Goal: Information Seeking & Learning: Check status

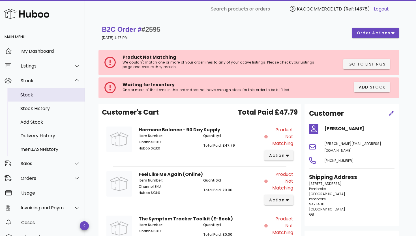
click at [41, 93] on div "Stock" at bounding box center [50, 94] width 60 height 5
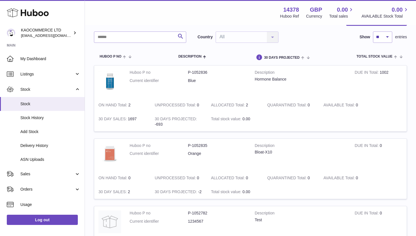
scroll to position [36, 0]
drag, startPoint x: 157, startPoint y: 120, endPoint x: 166, endPoint y: 129, distance: 12.4
click at [166, 129] on td "30 DAYS PROJECTED -693" at bounding box center [179, 121] width 56 height 19
drag, startPoint x: 166, startPoint y: 123, endPoint x: 150, endPoint y: 115, distance: 17.4
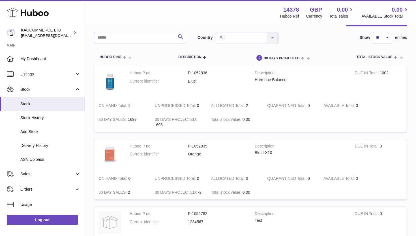
click at [151, 115] on td "30 DAYS PROJECTED -693" at bounding box center [179, 121] width 56 height 19
click at [151, 116] on td "30 DAYS PROJECTED -693" at bounding box center [179, 121] width 56 height 19
